Goal: Find specific page/section: Find specific page/section

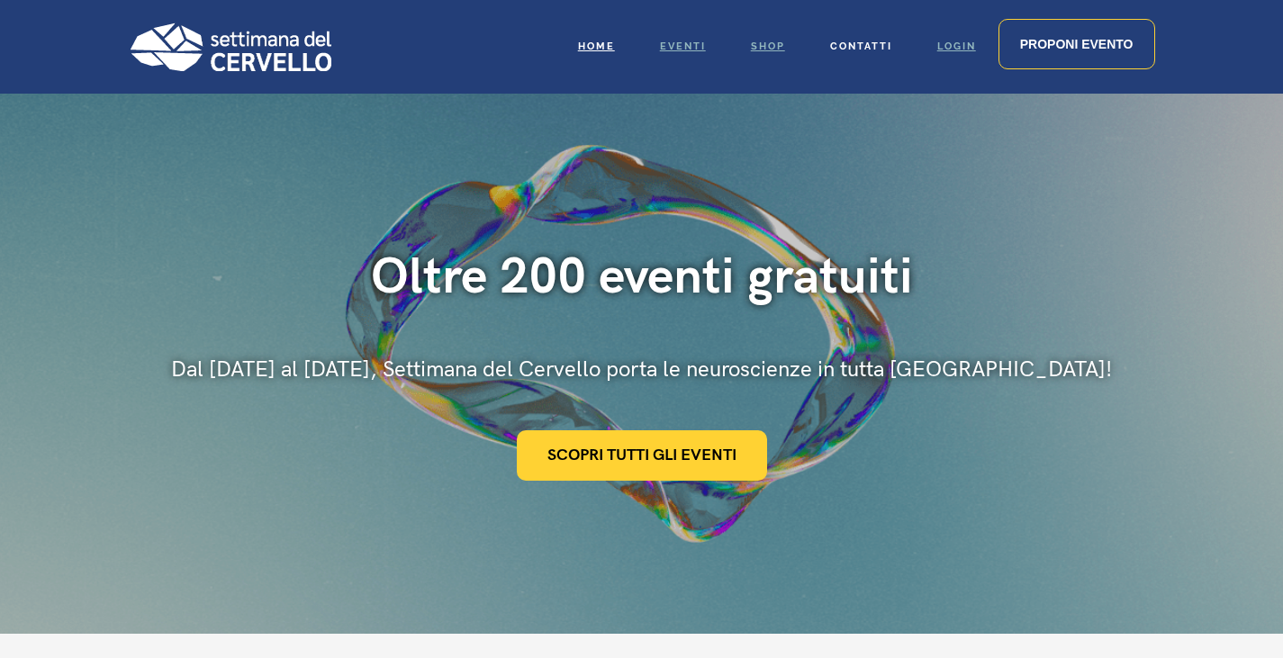
click at [843, 50] on span "Contatti" at bounding box center [861, 47] width 62 height 12
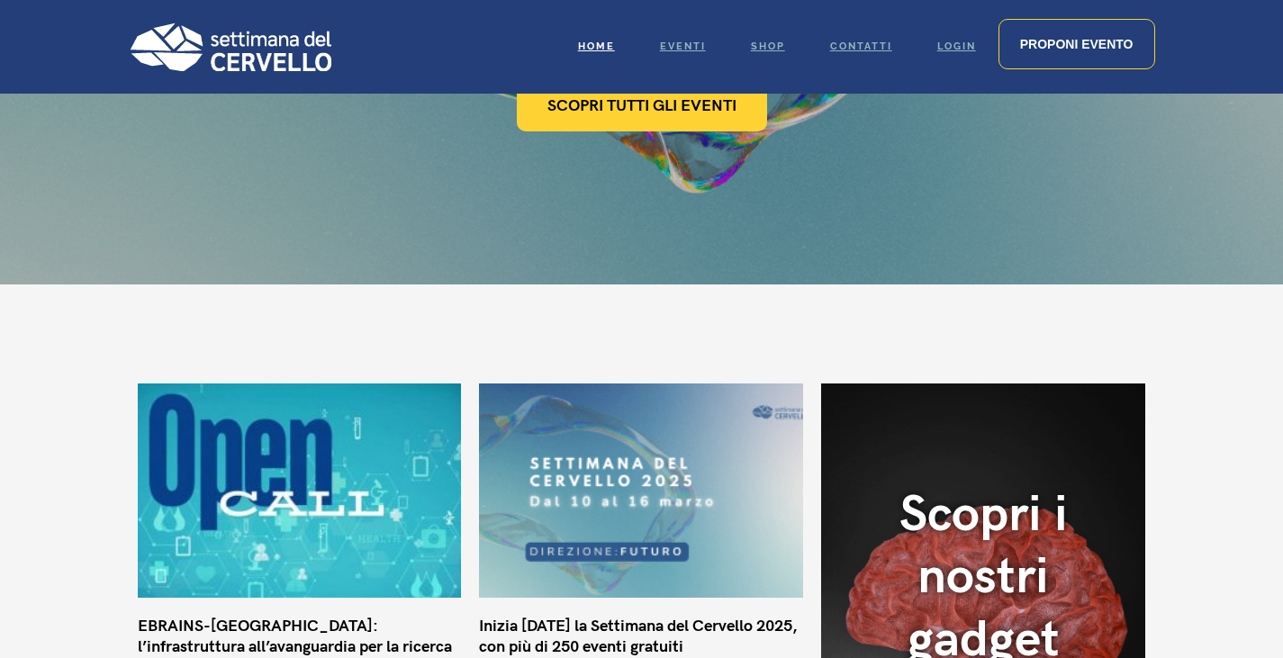
scroll to position [86, 0]
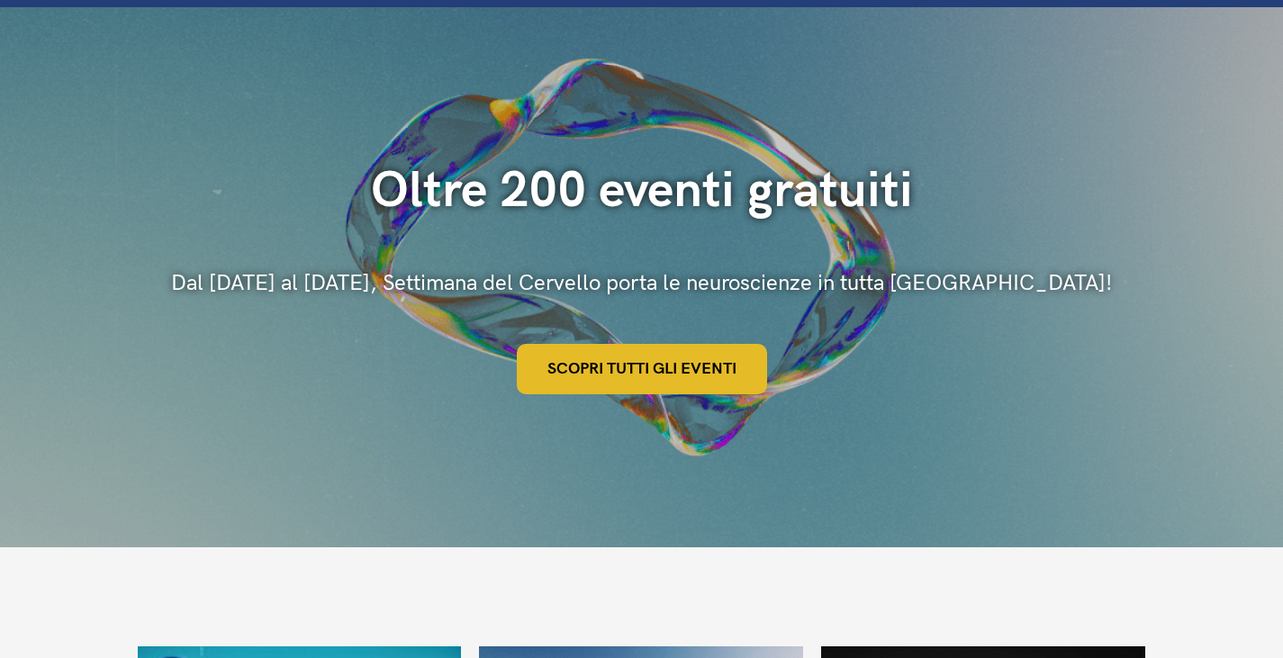
click at [678, 365] on link "Scopri tutti gli eventi" at bounding box center [642, 369] width 250 height 50
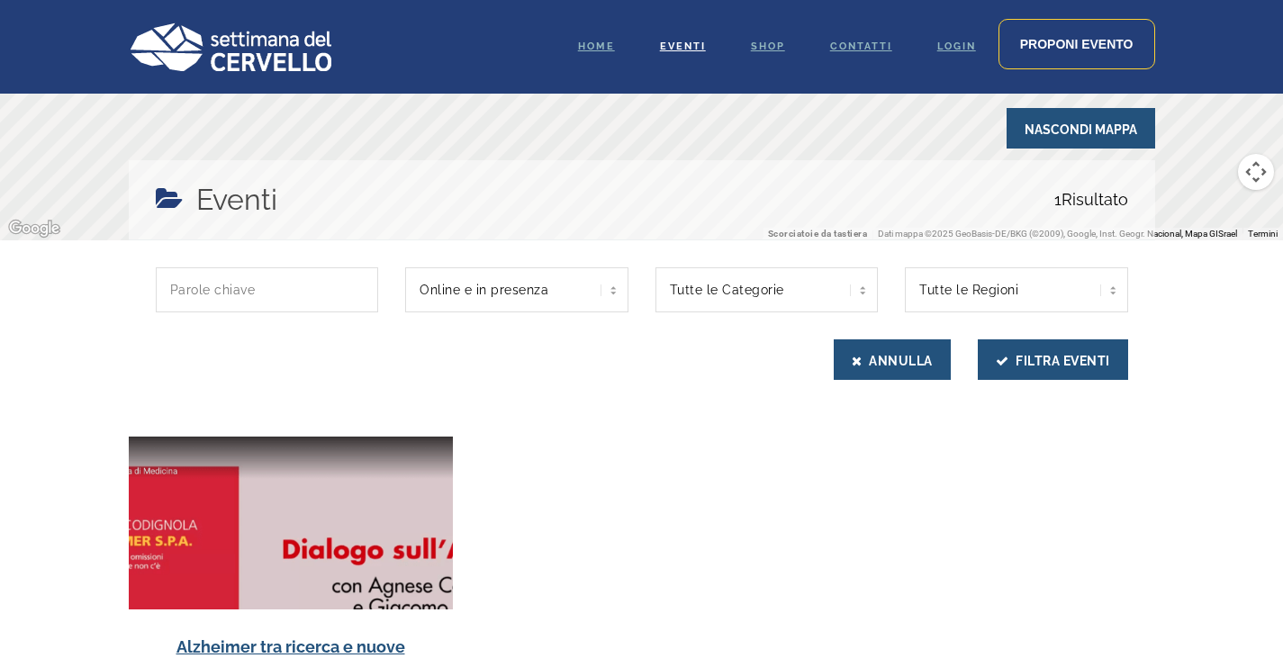
scroll to position [360, 0]
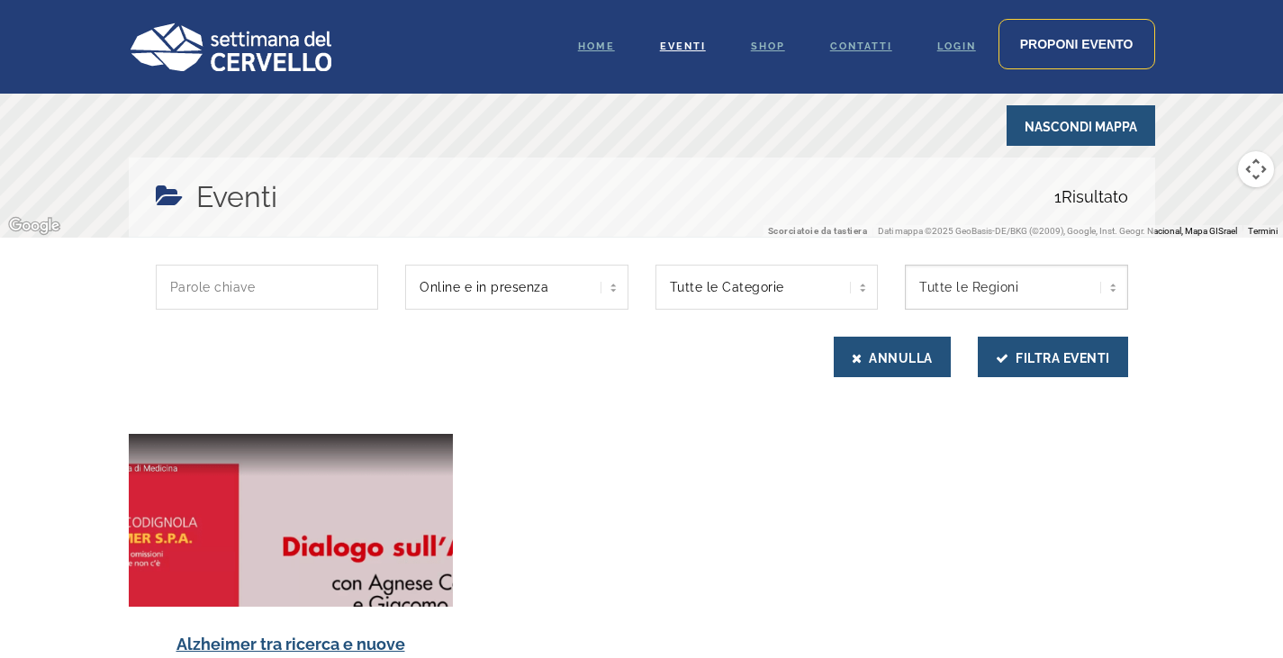
click at [951, 285] on select "Tutte le Regioni Piemonte" at bounding box center [1016, 287] width 223 height 45
click at [948, 295] on select "Tutte le Regioni Piemonte" at bounding box center [1016, 287] width 223 height 45
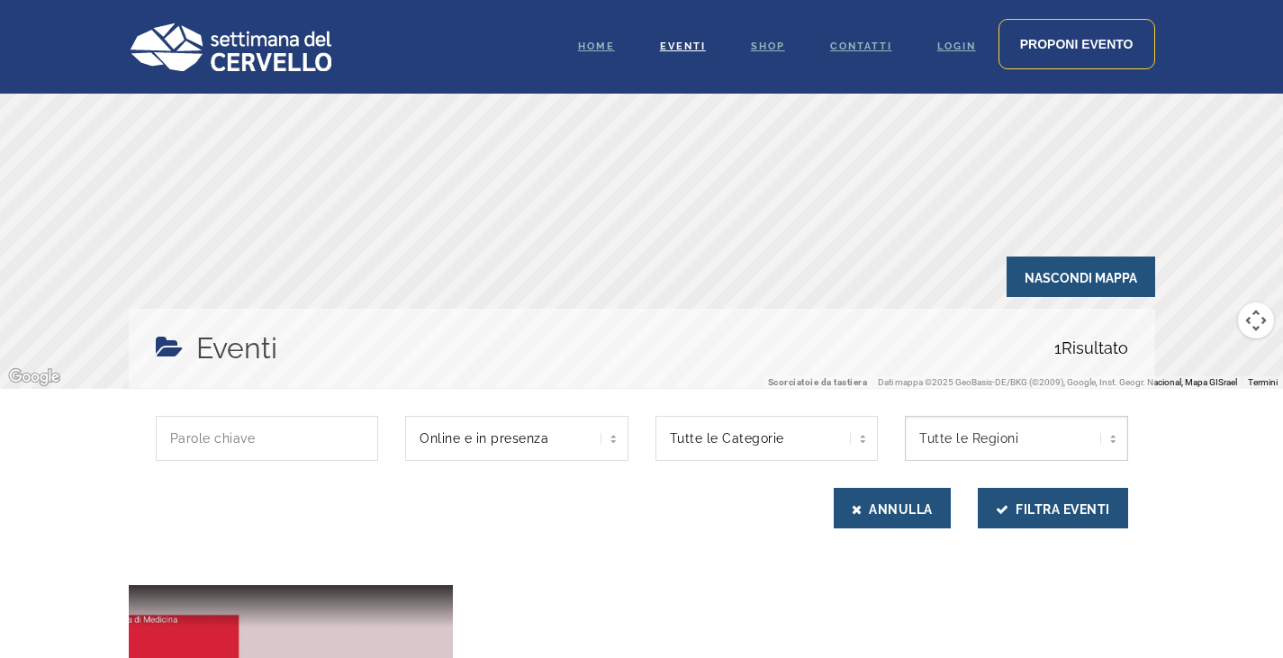
scroll to position [180, 0]
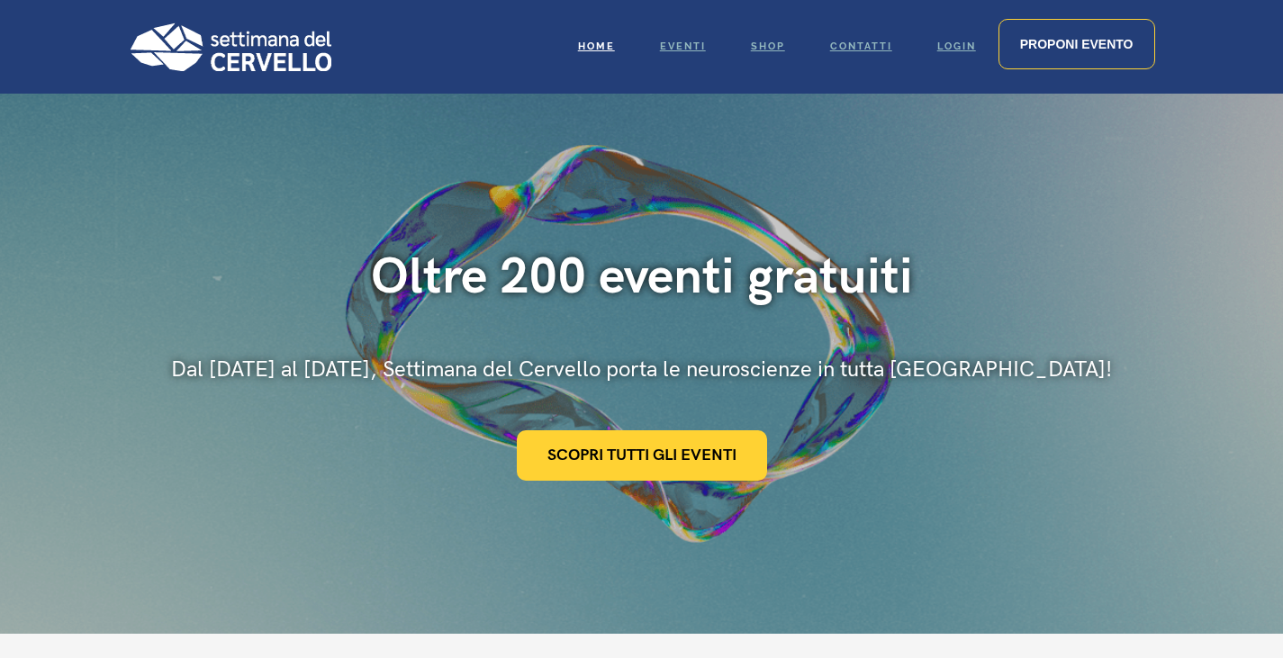
scroll to position [86, 0]
